Goal: Transaction & Acquisition: Purchase product/service

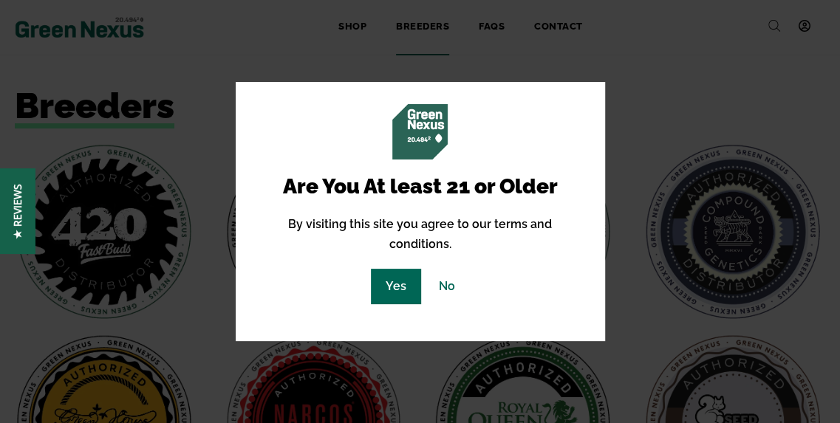
click at [396, 275] on link "Yes" at bounding box center [396, 286] width 50 height 35
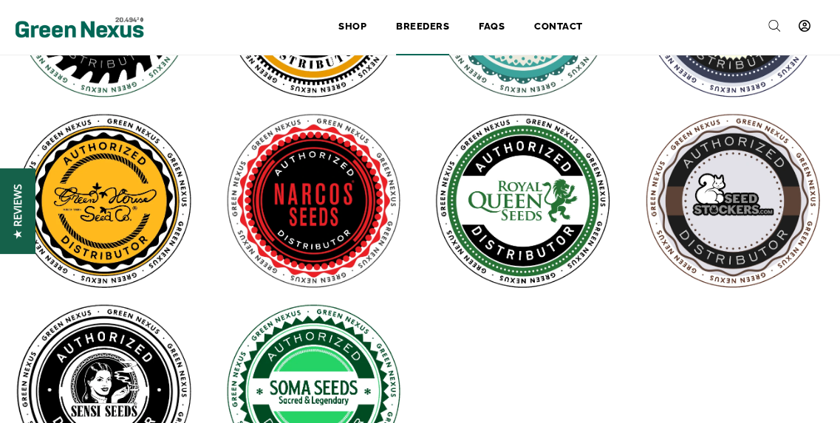
scroll to position [191, 0]
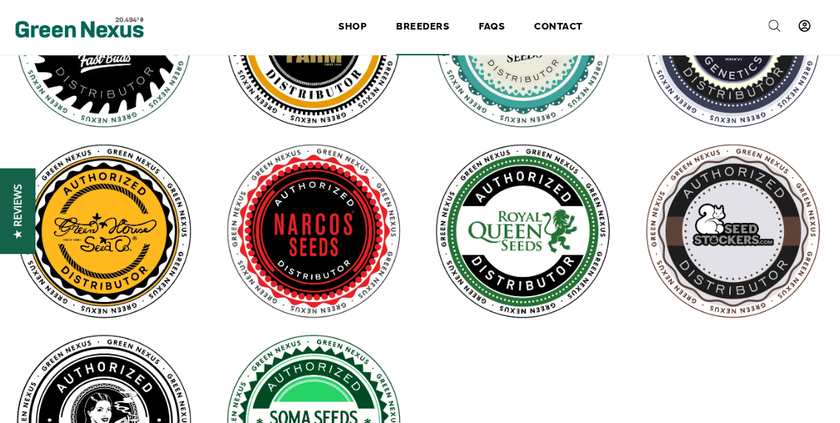
click at [99, 196] on img at bounding box center [104, 231] width 179 height 179
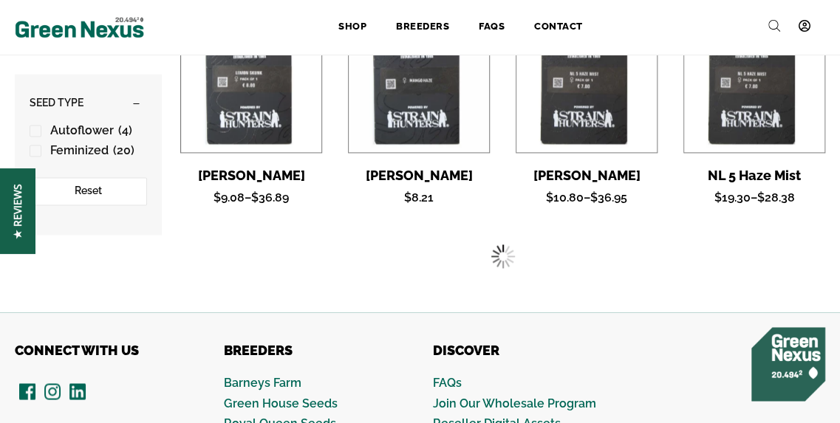
scroll to position [999, 0]
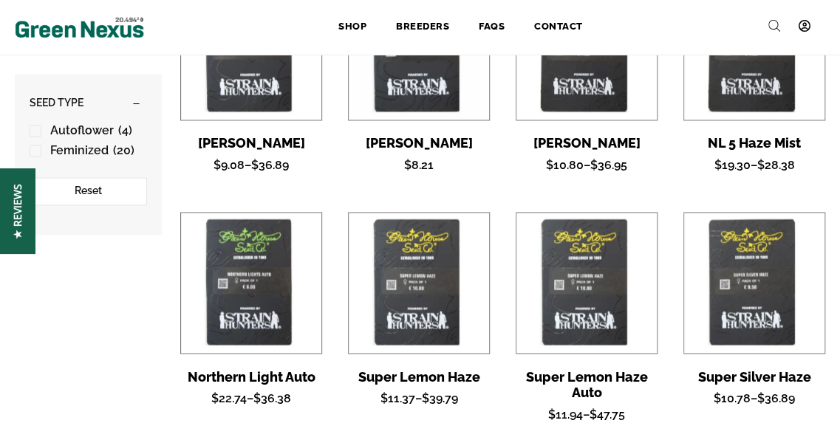
click at [748, 250] on img at bounding box center [754, 283] width 140 height 140
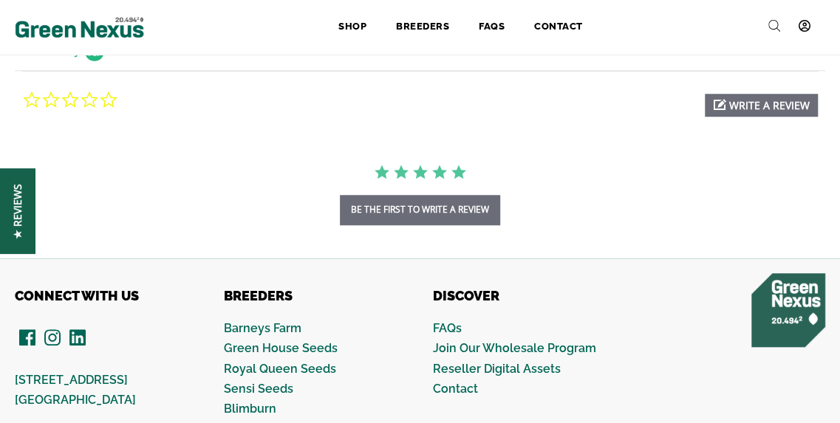
scroll to position [541, 0]
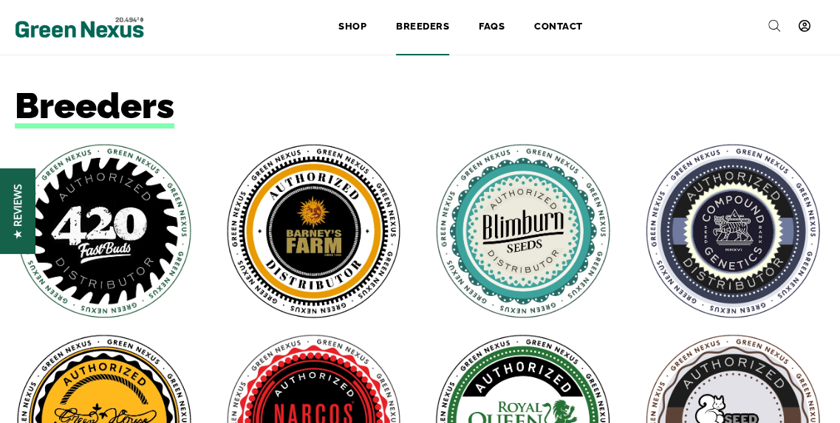
click at [345, 23] on link "Shop" at bounding box center [352, 27] width 58 height 32
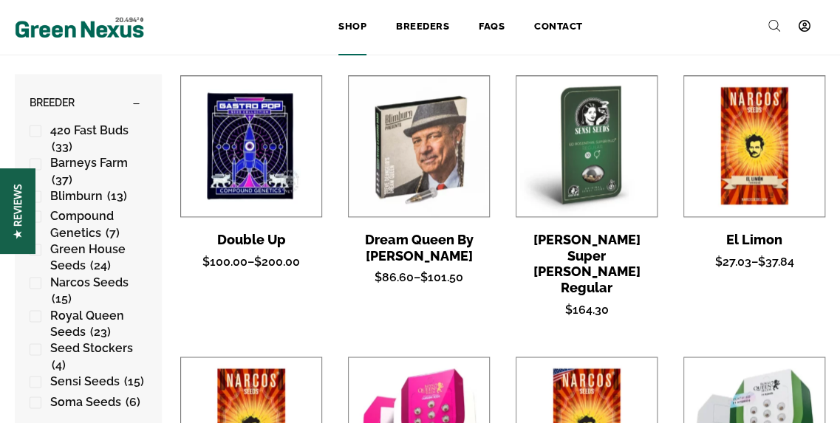
scroll to position [883, 0]
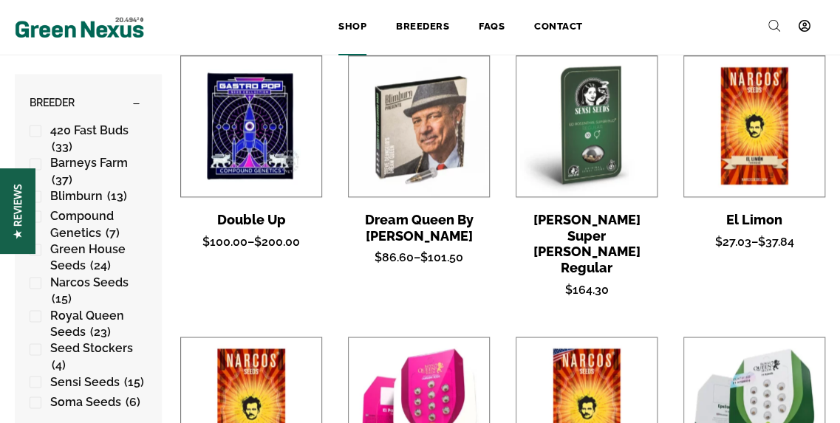
click at [388, 221] on h3 "Dream Queen By [PERSON_NAME]" at bounding box center [419, 228] width 142 height 32
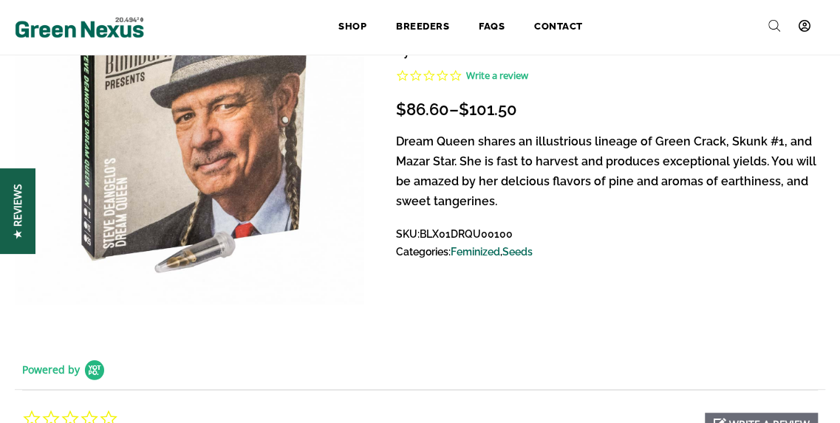
scroll to position [1, 0]
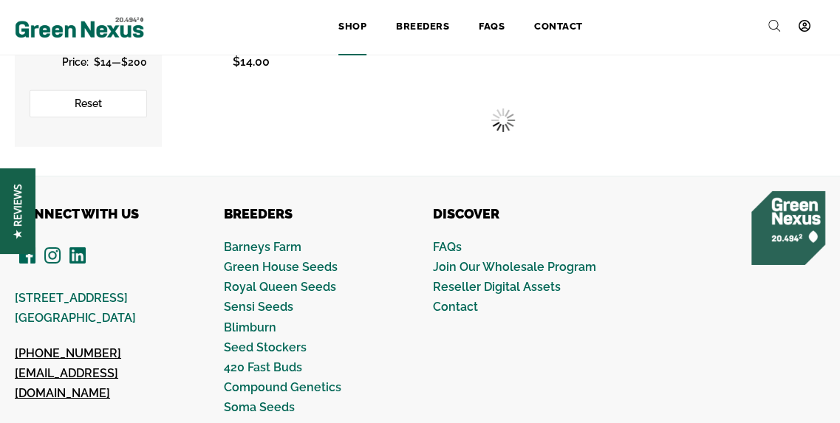
scroll to position [2107, 0]
